Goal: Find specific page/section

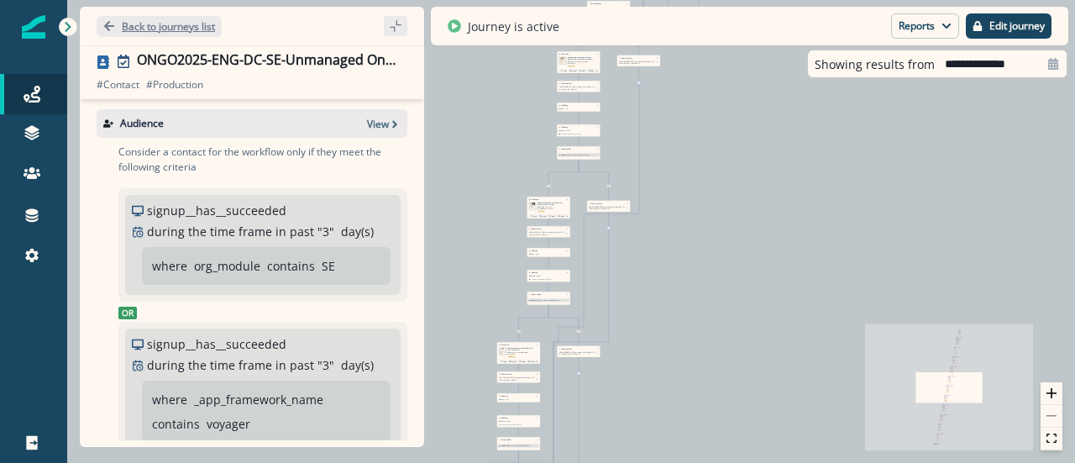
click at [138, 28] on p "Back to journeys list" at bounding box center [168, 26] width 93 height 14
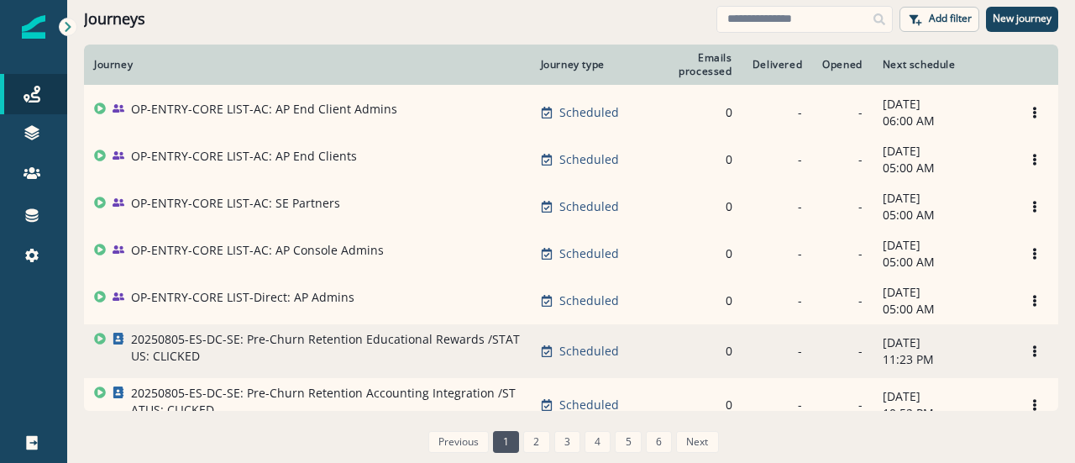
scroll to position [1178, 0]
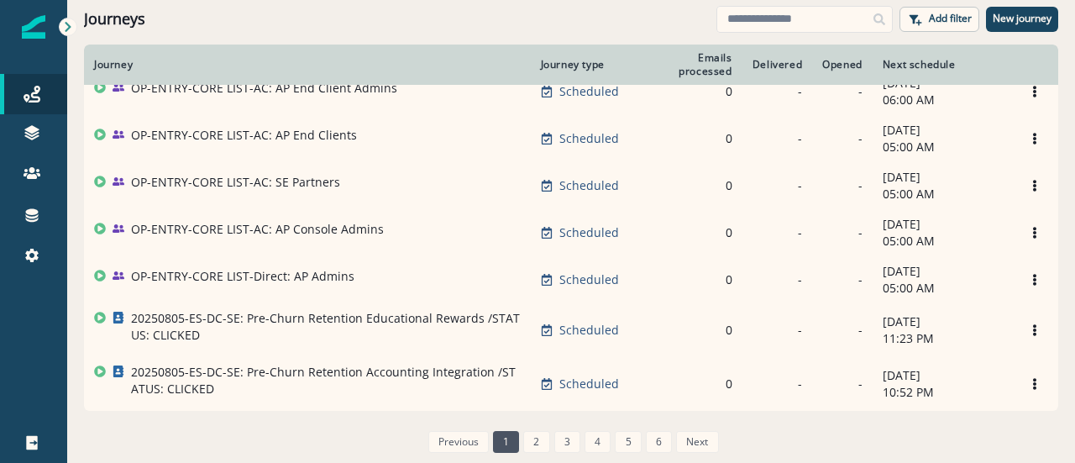
click at [536, 439] on link "2" at bounding box center [536, 442] width 26 height 22
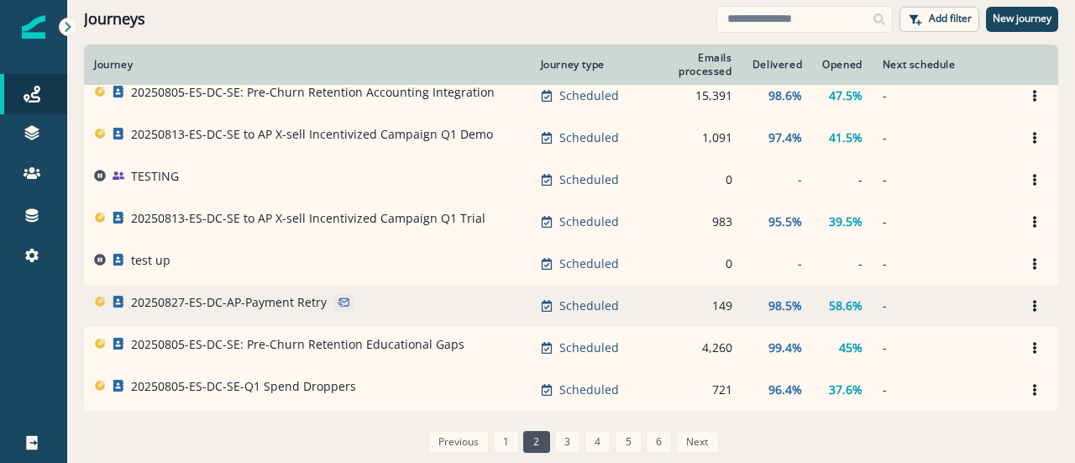
scroll to position [1092, 0]
click at [240, 306] on p "20250827-ES-DC-AP-Payment Retry" at bounding box center [229, 302] width 196 height 17
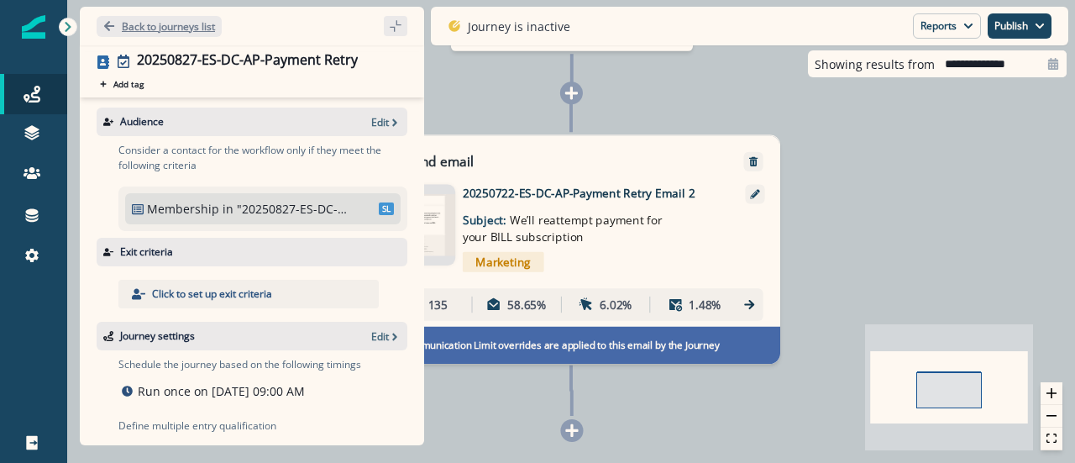
click at [155, 15] on div "Back to journeys list" at bounding box center [252, 26] width 344 height 39
click at [123, 24] on p "Back to journeys list" at bounding box center [168, 26] width 93 height 14
